Goal: Use online tool/utility

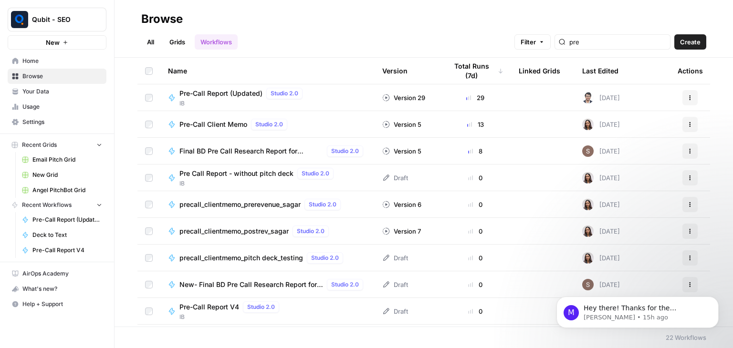
click at [273, 23] on h2 "Browse" at bounding box center [423, 18] width 565 height 15
click at [217, 306] on span "Pre-Call Report V4" at bounding box center [209, 308] width 60 height 10
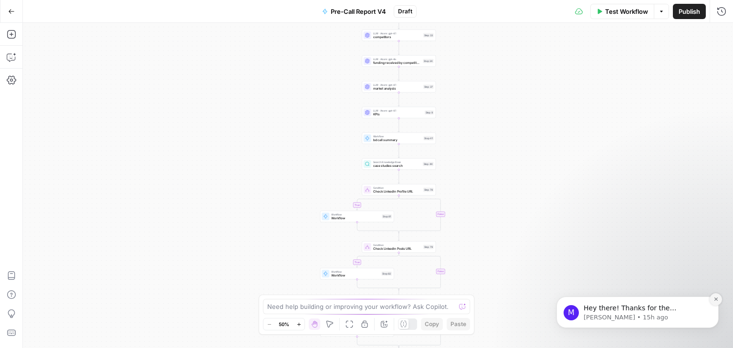
click at [720, 302] on button "Dismiss notification" at bounding box center [716, 300] width 12 height 12
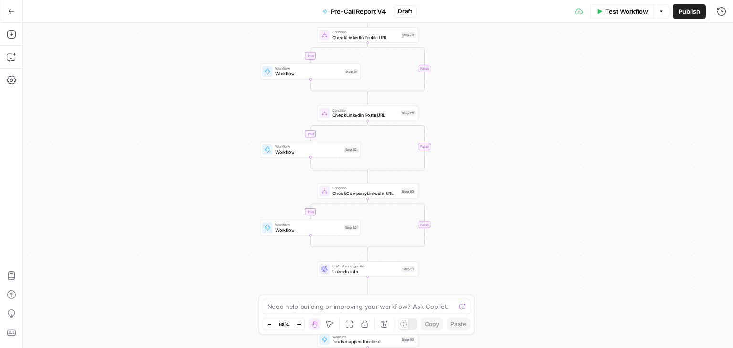
drag, startPoint x: 489, startPoint y: 218, endPoint x: 506, endPoint y: 70, distance: 148.9
click at [506, 70] on div "true false true false true false Workflow Set Inputs Inputs Workflow deck to te…" at bounding box center [378, 186] width 710 height 326
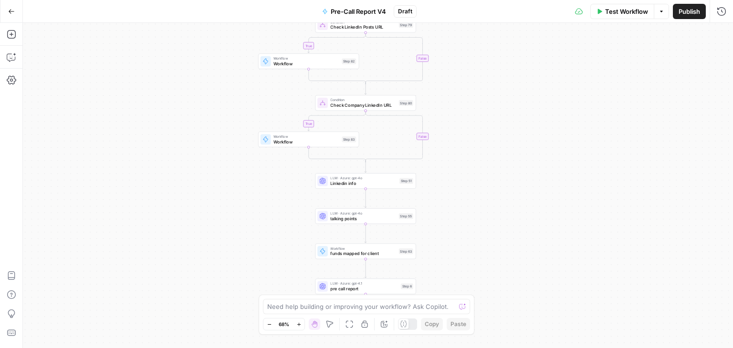
drag, startPoint x: 509, startPoint y: 157, endPoint x: 509, endPoint y: 65, distance: 91.7
click at [509, 65] on div "true false true false true false Workflow Set Inputs Inputs Workflow deck to te…" at bounding box center [378, 186] width 710 height 326
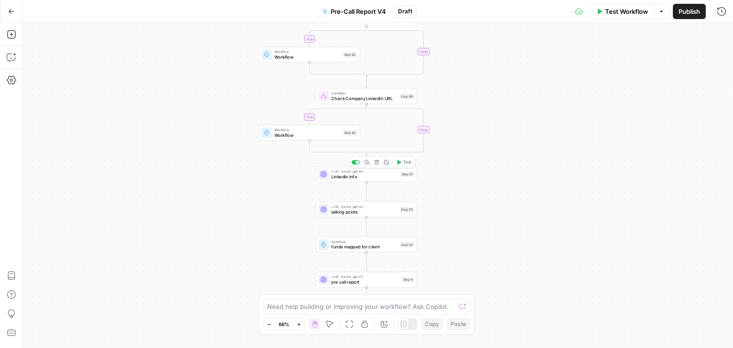
click at [349, 179] on span "Linkedin info" at bounding box center [364, 177] width 66 height 7
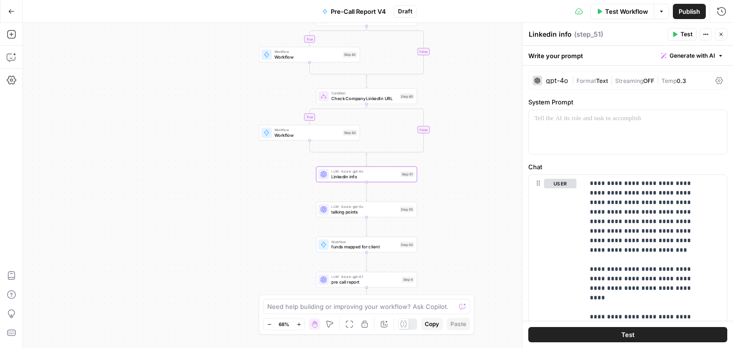
click at [716, 39] on button "Close" at bounding box center [721, 34] width 12 height 12
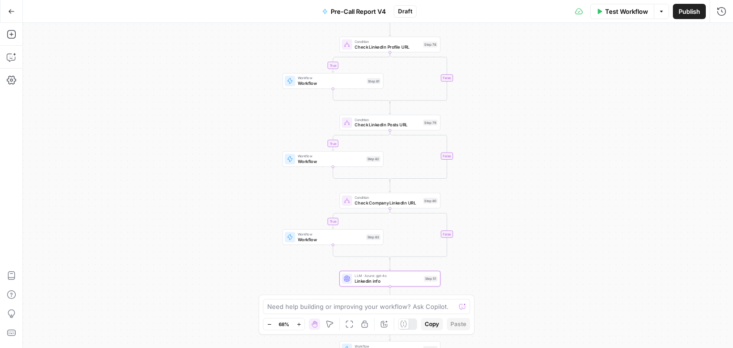
drag, startPoint x: 583, startPoint y: 158, endPoint x: 606, endPoint y: 263, distance: 107.1
click at [606, 263] on div "true true true false false false Workflow Set Inputs Inputs Workflow deck to te…" at bounding box center [378, 186] width 710 height 326
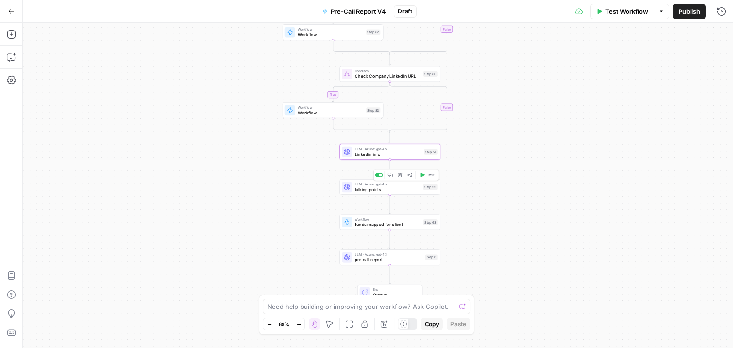
click at [369, 190] on span "talking points" at bounding box center [388, 189] width 66 height 7
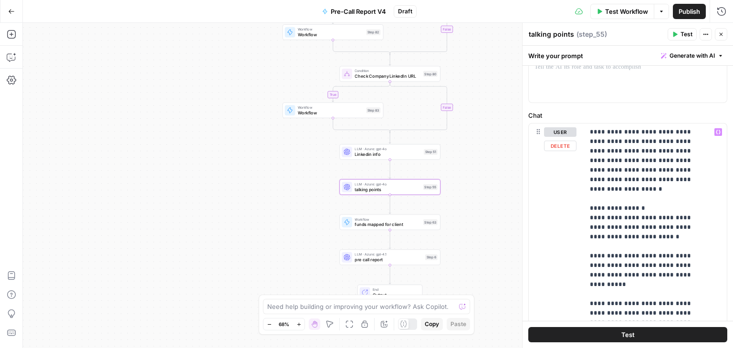
scroll to position [10, 0]
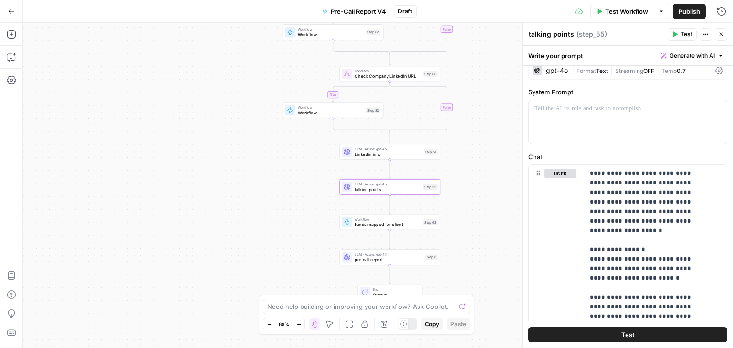
click at [725, 39] on button "Close" at bounding box center [721, 34] width 12 height 12
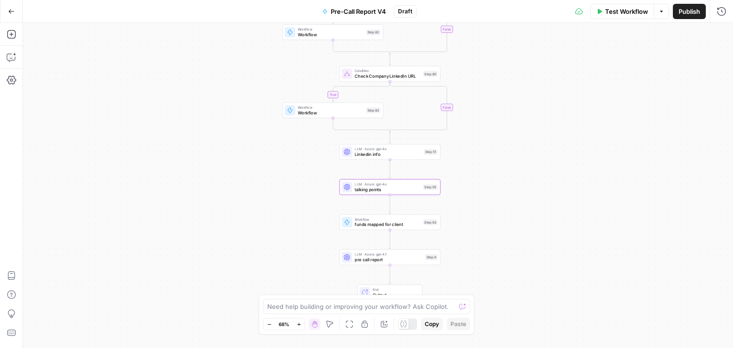
drag, startPoint x: 214, startPoint y: 167, endPoint x: 201, endPoint y: 181, distance: 19.3
click at [189, 85] on div "true true true false false false Workflow Set Inputs Inputs Workflow deck to te…" at bounding box center [378, 186] width 710 height 326
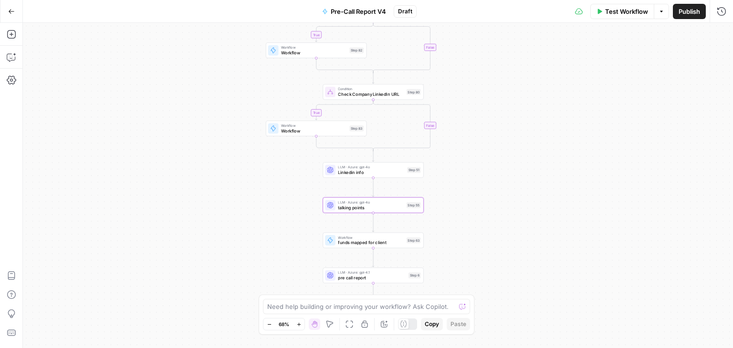
drag, startPoint x: 201, startPoint y: 182, endPoint x: 210, endPoint y: 285, distance: 103.9
click at [210, 285] on div "true true true false false false Workflow Set Inputs Inputs Workflow deck to te…" at bounding box center [378, 186] width 710 height 326
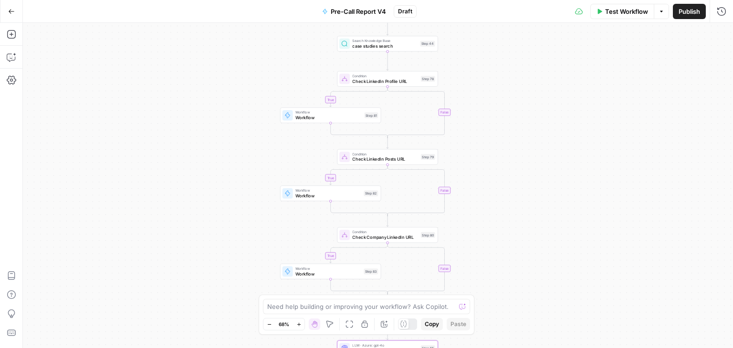
drag, startPoint x: 183, startPoint y: 182, endPoint x: 197, endPoint y: 322, distance: 140.1
click at [197, 322] on div "true true true false false false Workflow Set Inputs Inputs Workflow deck to te…" at bounding box center [378, 186] width 710 height 326
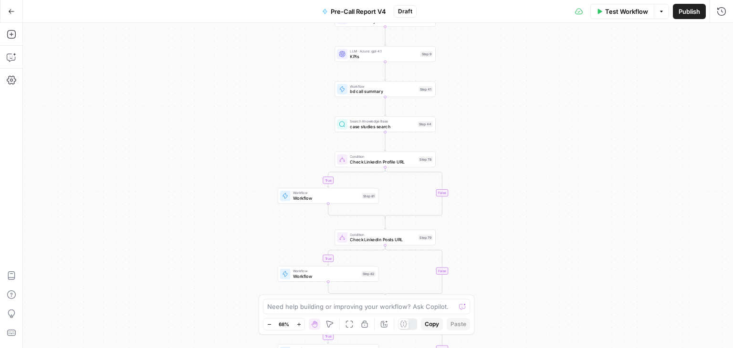
drag, startPoint x: 190, startPoint y: 182, endPoint x: 187, endPoint y: 268, distance: 86.0
click at [187, 268] on div "true true true false false false Workflow Set Inputs Inputs Workflow deck to te…" at bounding box center [378, 186] width 710 height 326
